Goal: Navigation & Orientation: Find specific page/section

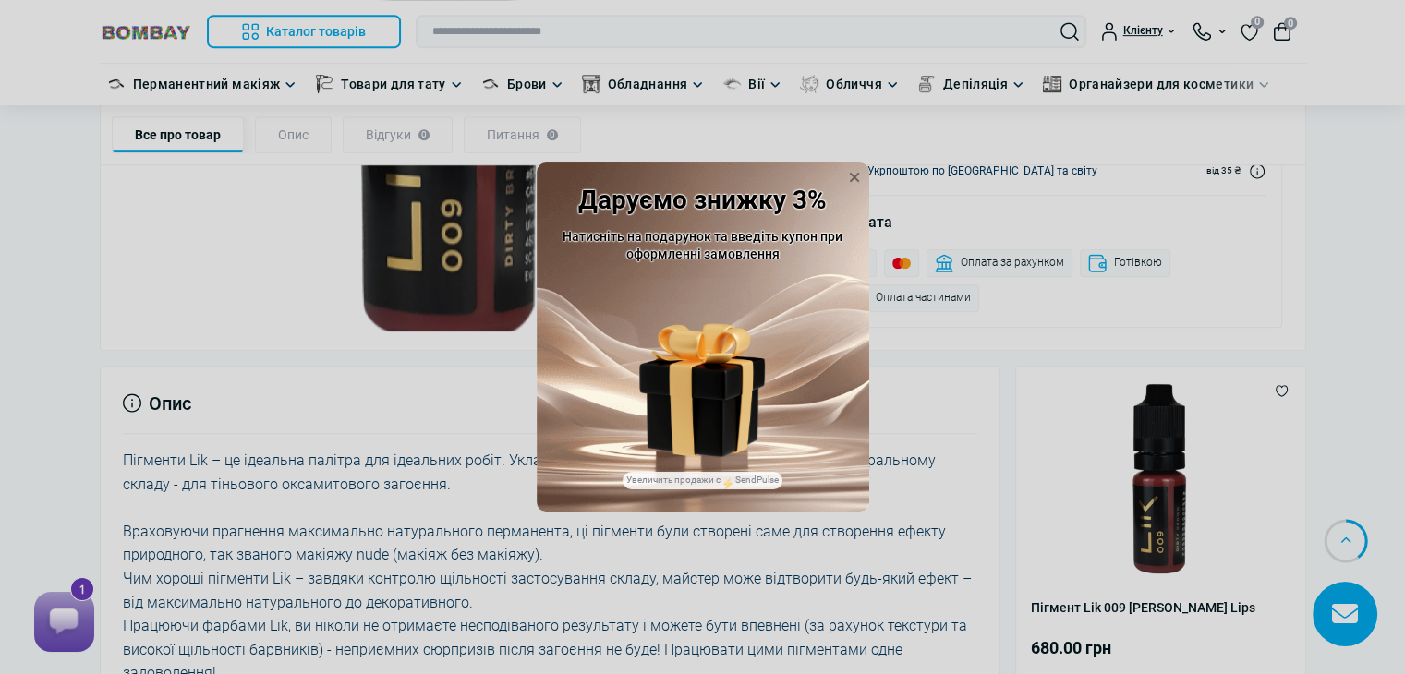
scroll to position [1016, 0]
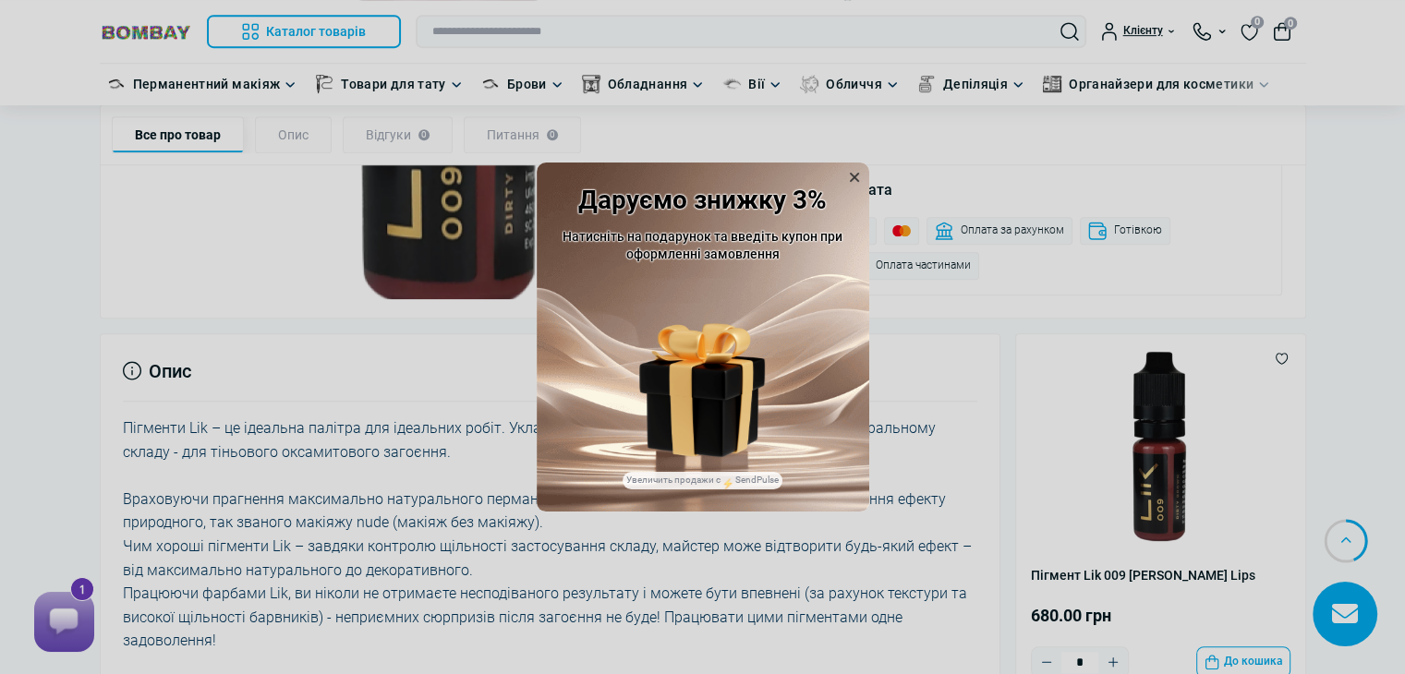
click at [853, 173] on icon at bounding box center [854, 177] width 18 height 18
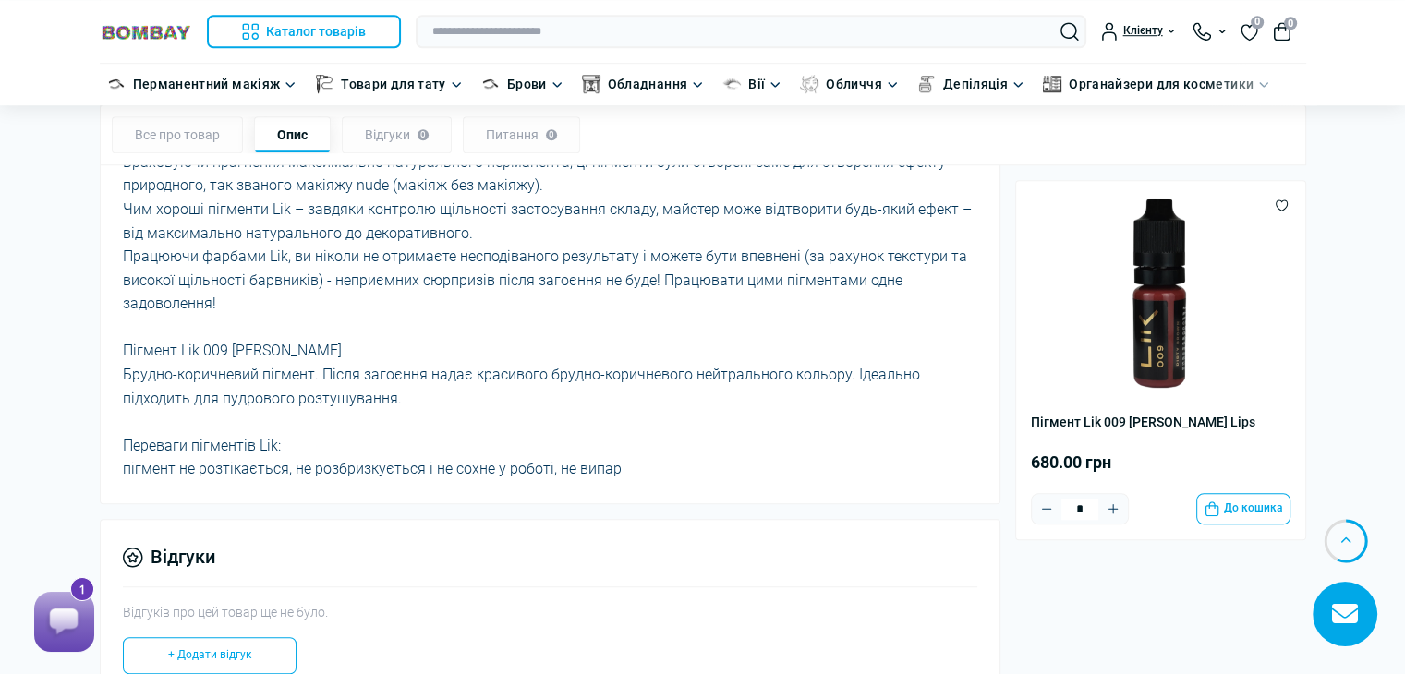
scroll to position [1385, 0]
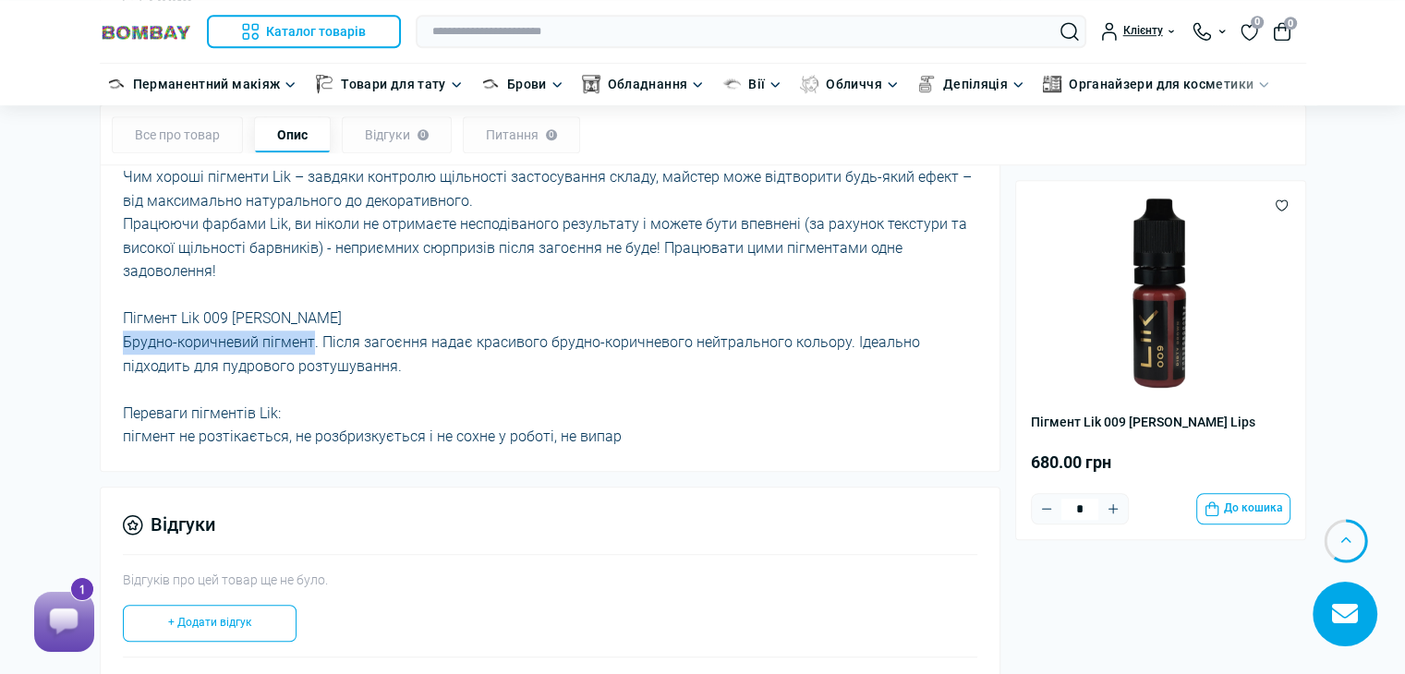
drag, startPoint x: 309, startPoint y: 333, endPoint x: 122, endPoint y: 337, distance: 186.6
click at [123, 337] on div "Пігменти Lik – це ідеальна палітра для ідеальних робіт. Укладаються миттєво зав…" at bounding box center [550, 248] width 855 height 402
copy div "Брудно-коричневий пігмент"
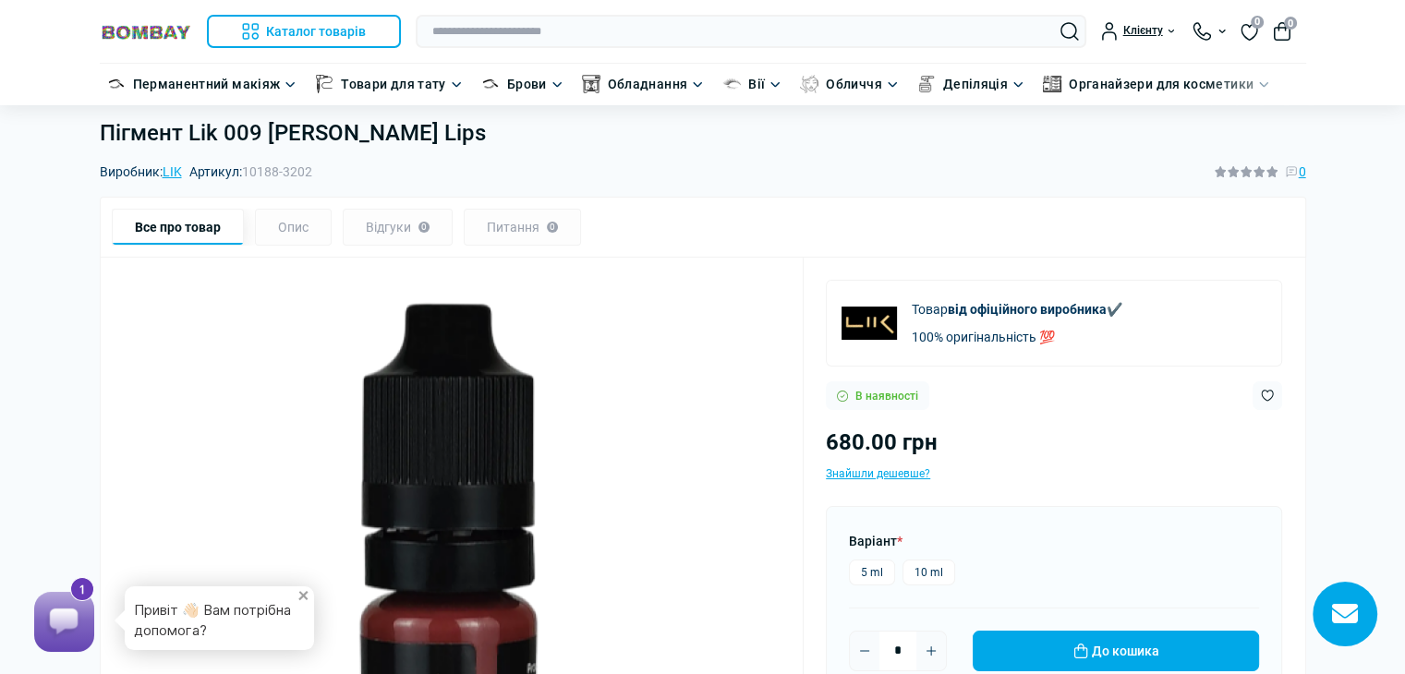
scroll to position [0, 0]
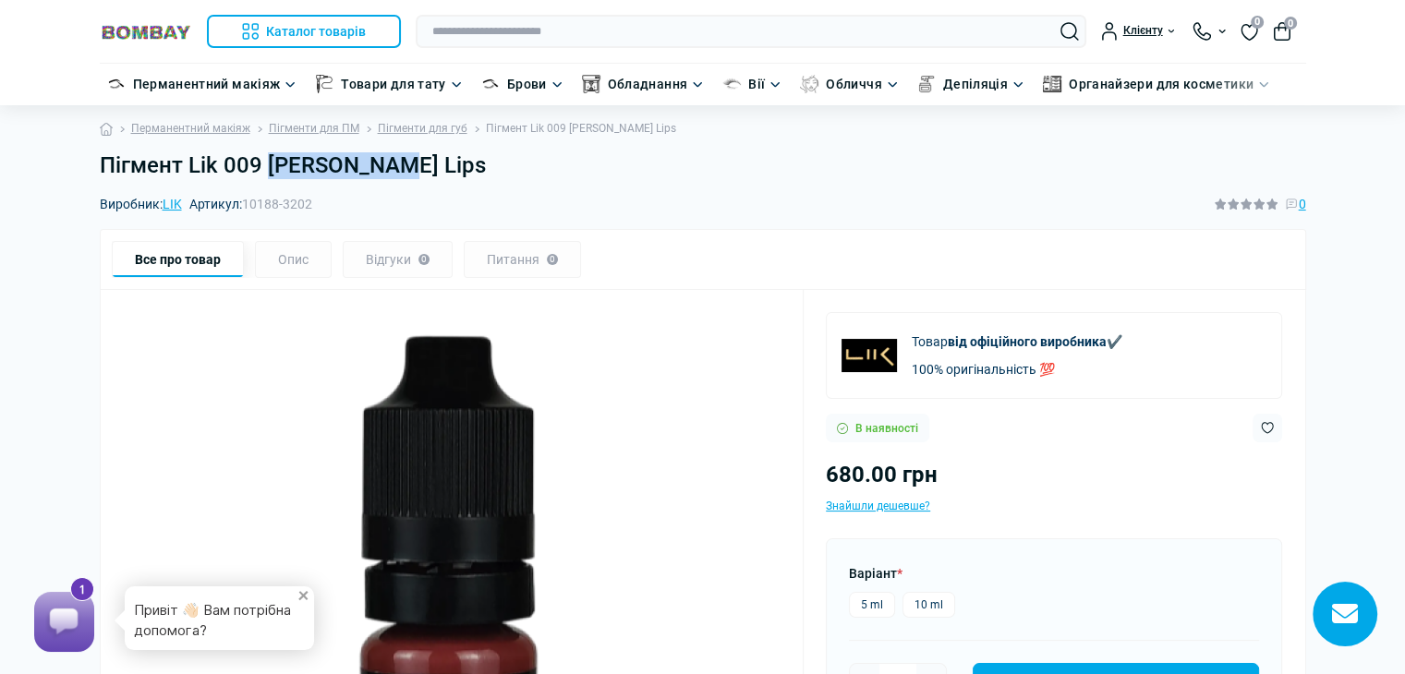
drag, startPoint x: 376, startPoint y: 163, endPoint x: 266, endPoint y: 165, distance: 109.9
click at [266, 165] on h1 "Пігмент Lik 009 [PERSON_NAME] Lips" at bounding box center [703, 165] width 1206 height 27
copy h1 "Dirty brown"
click at [443, 126] on link "Пігменти для губ" at bounding box center [423, 129] width 90 height 18
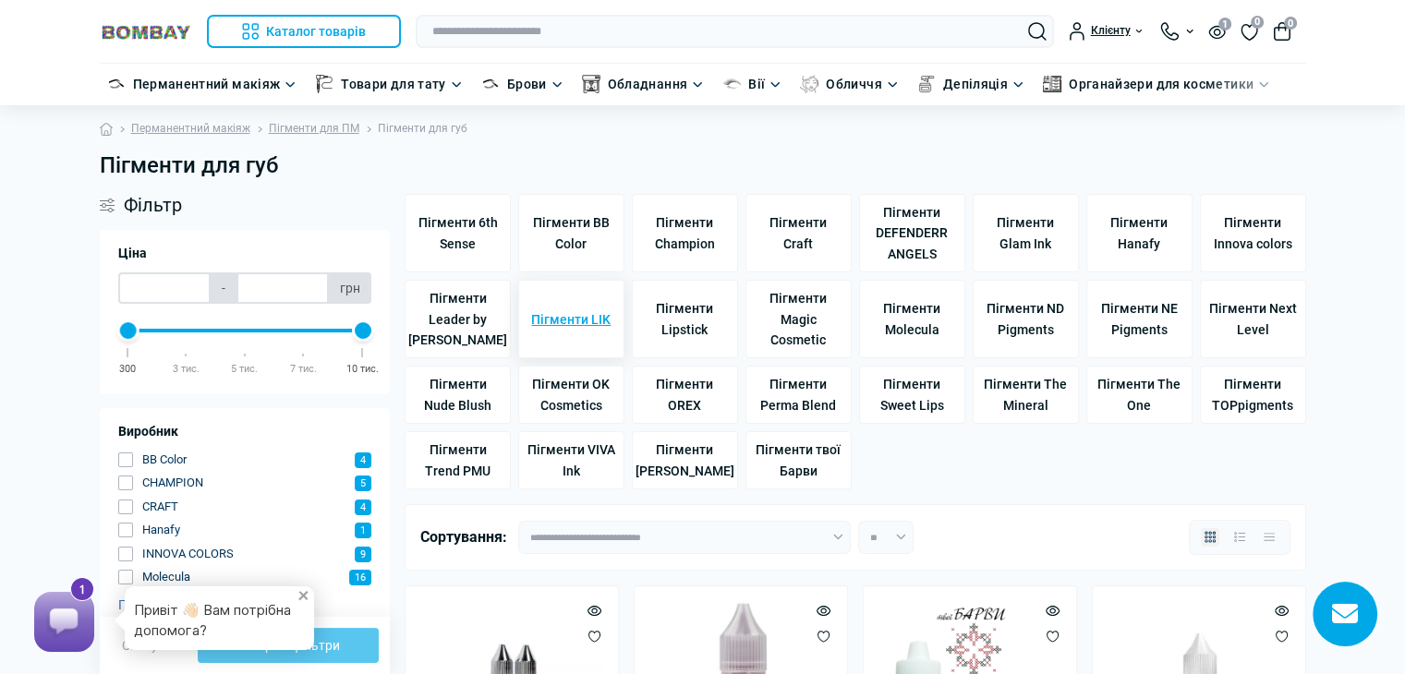
click at [596, 315] on span "Пігменти LIK" at bounding box center [570, 319] width 79 height 20
